Goal: Transaction & Acquisition: Book appointment/travel/reservation

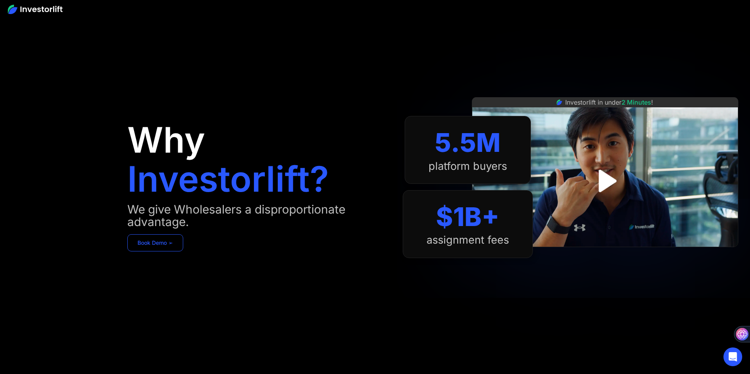
click at [172, 238] on link "Book Demo ➢" at bounding box center [155, 242] width 56 height 17
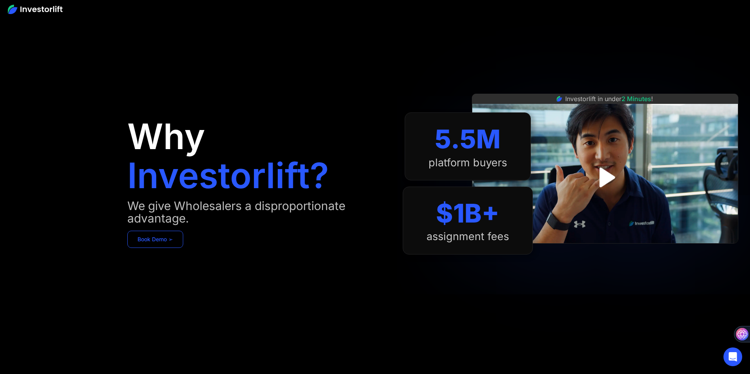
scroll to position [7, 0]
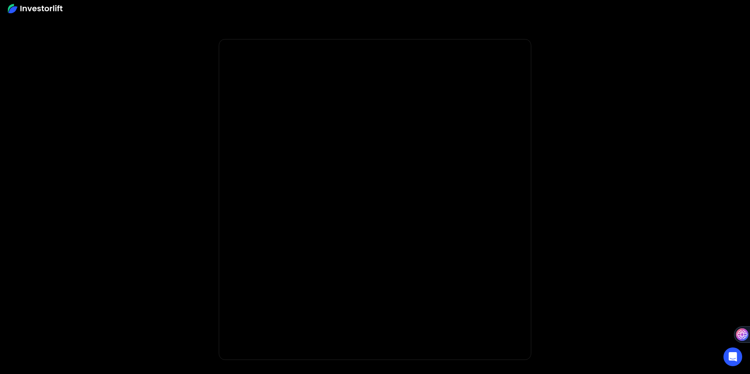
scroll to position [1, 0]
